Goal: Information Seeking & Learning: Learn about a topic

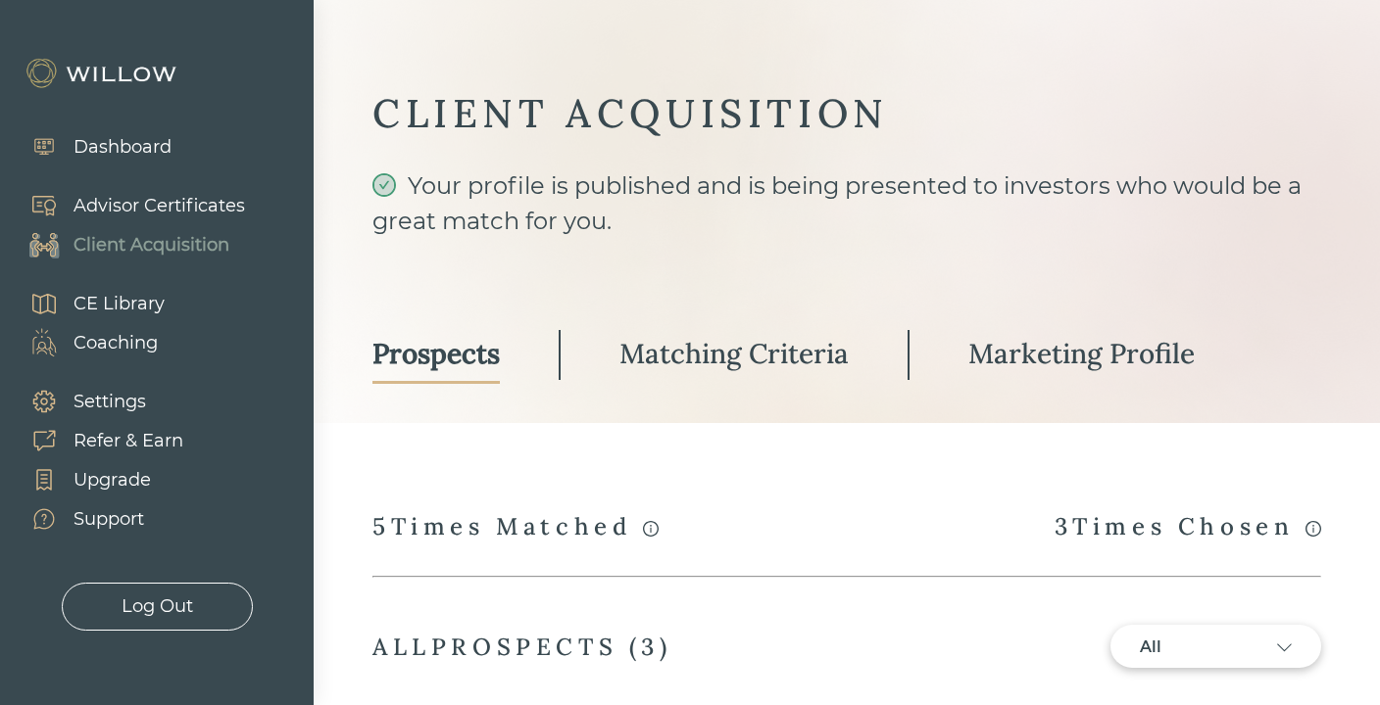
select select "2"
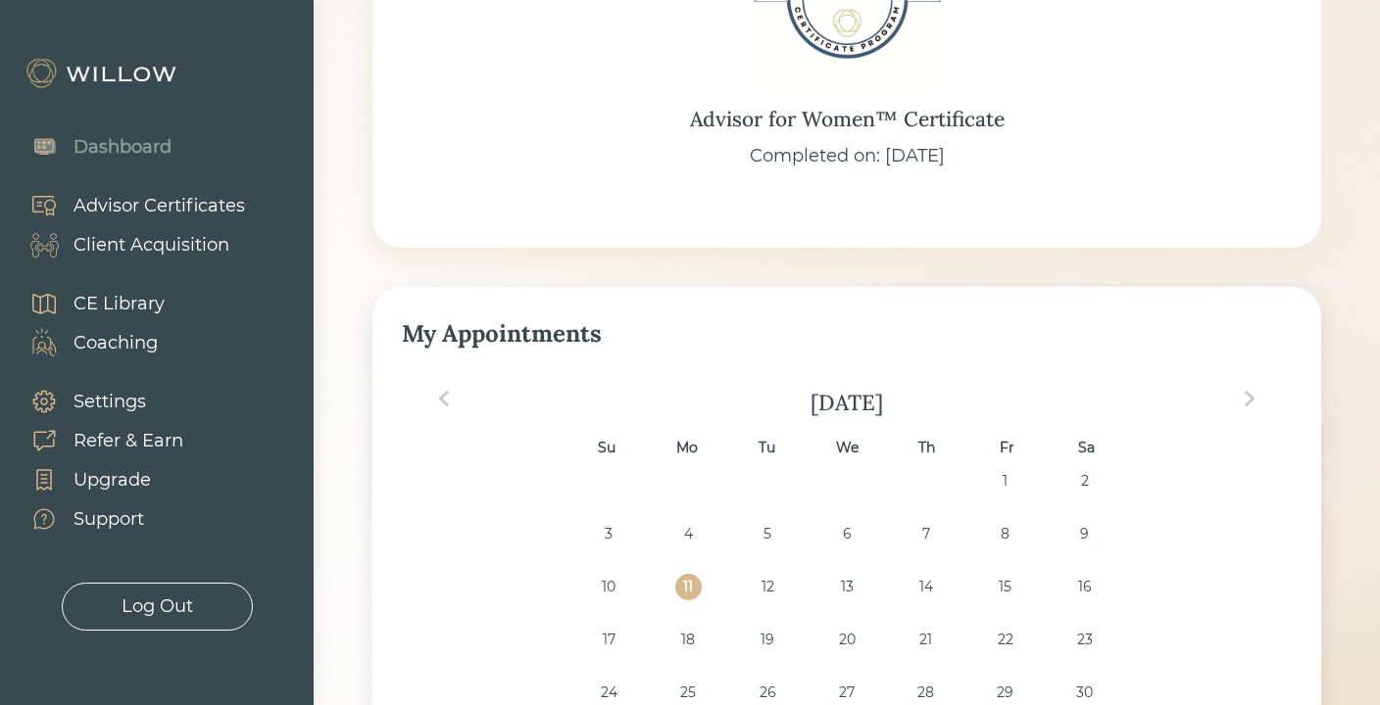
click at [199, 246] on div "Client Acquisition" at bounding box center [151, 245] width 156 height 26
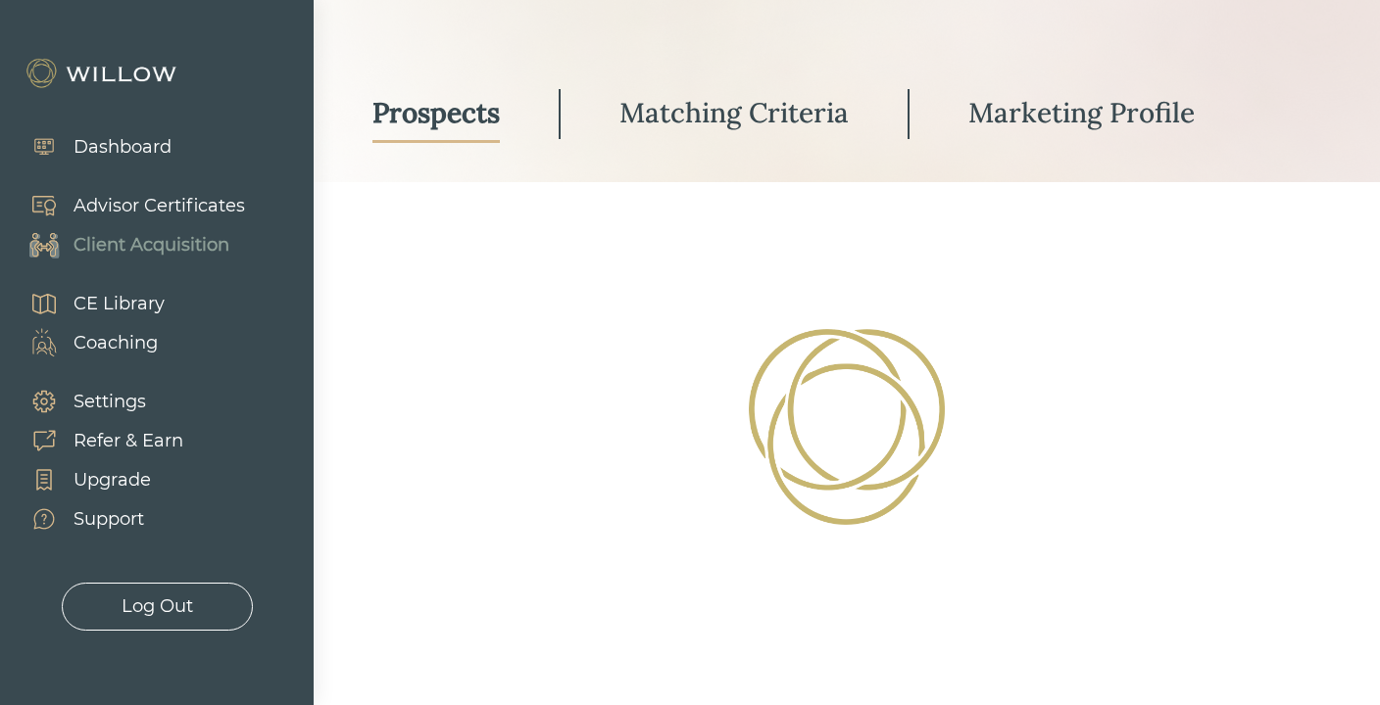
select select "2"
